Goal: Check status: Check status

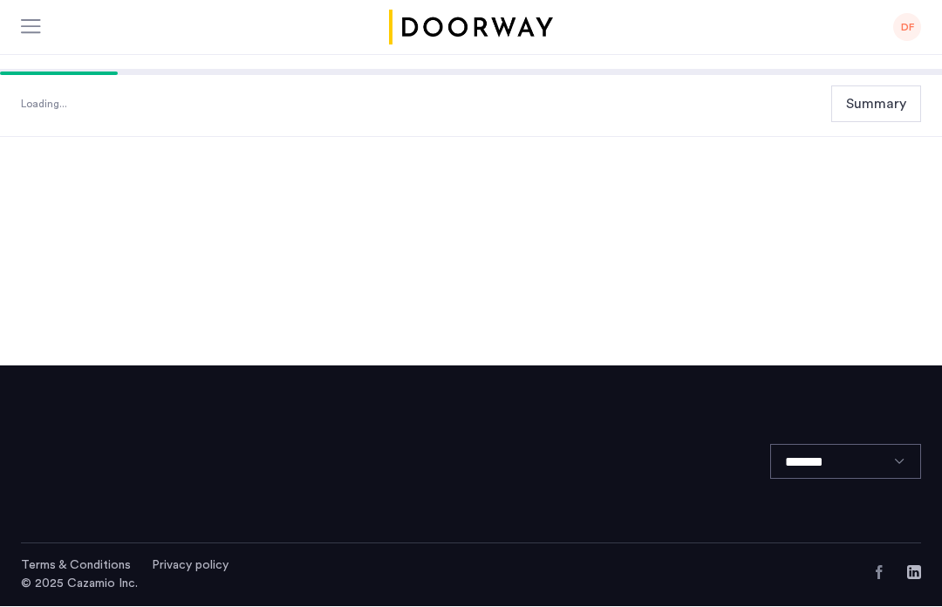
scroll to position [1, 0]
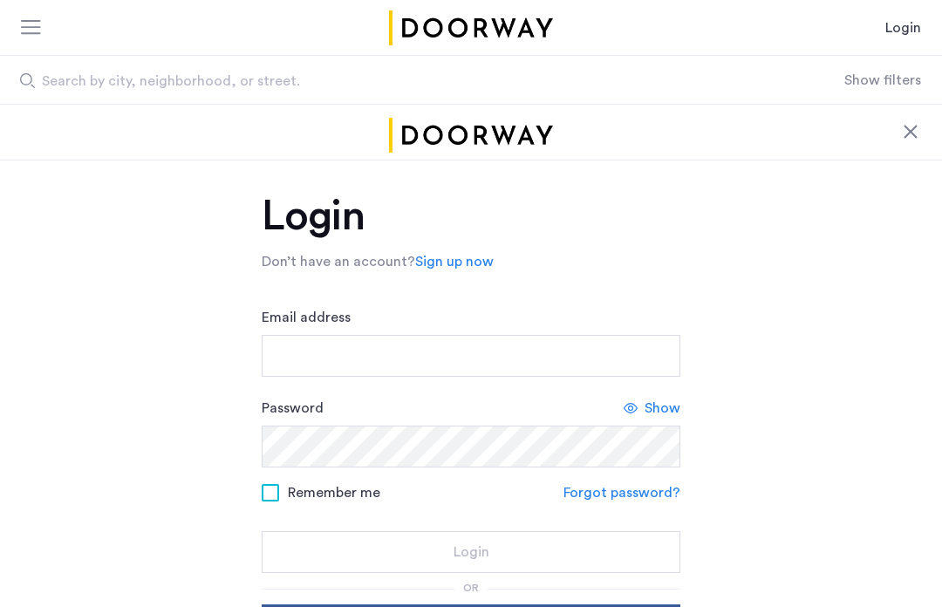
click at [906, 133] on div at bounding box center [911, 131] width 21 height 21
